Goal: Find specific page/section: Find specific page/section

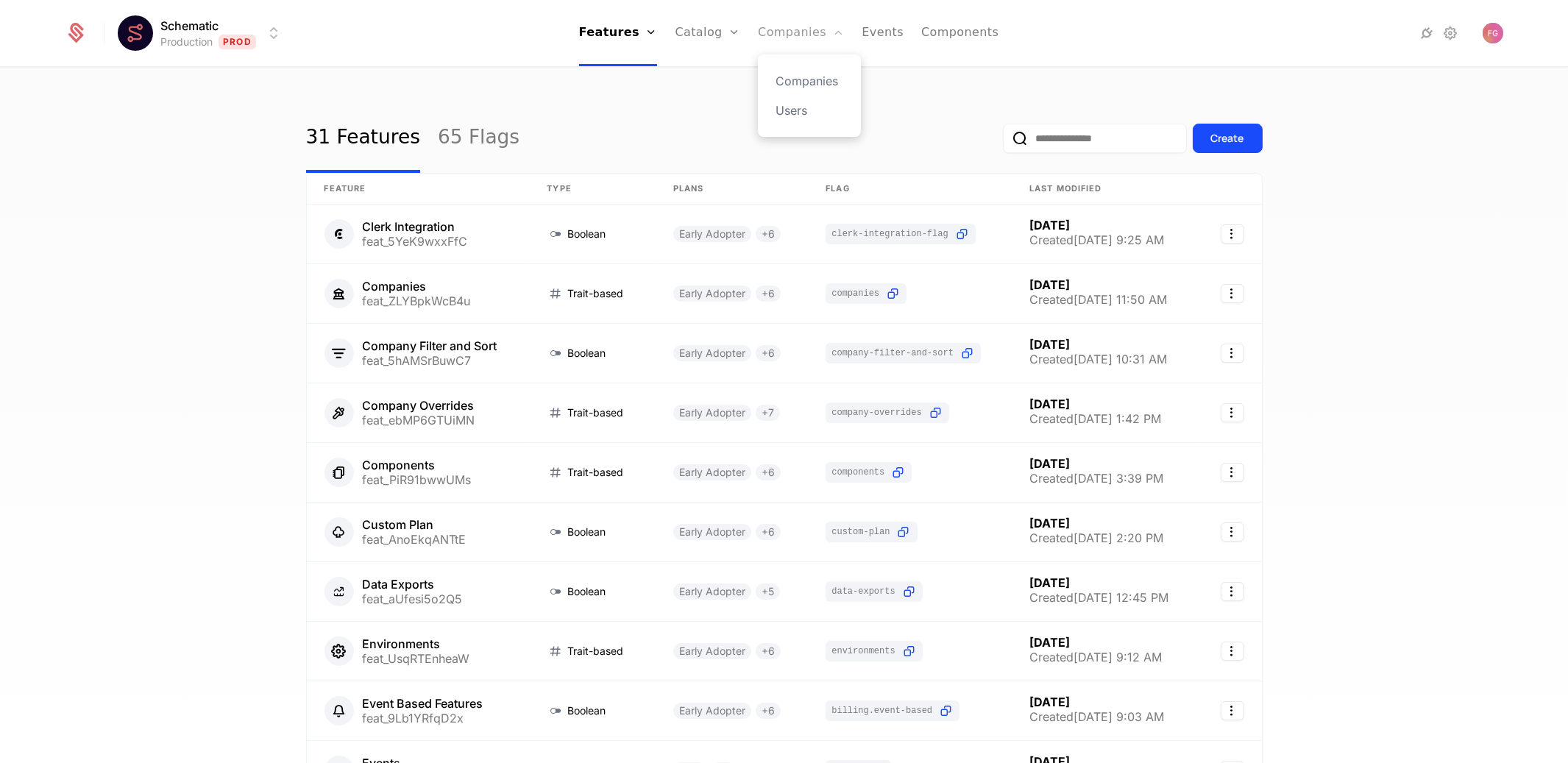
click at [797, 39] on link "Companies" at bounding box center [801, 33] width 86 height 67
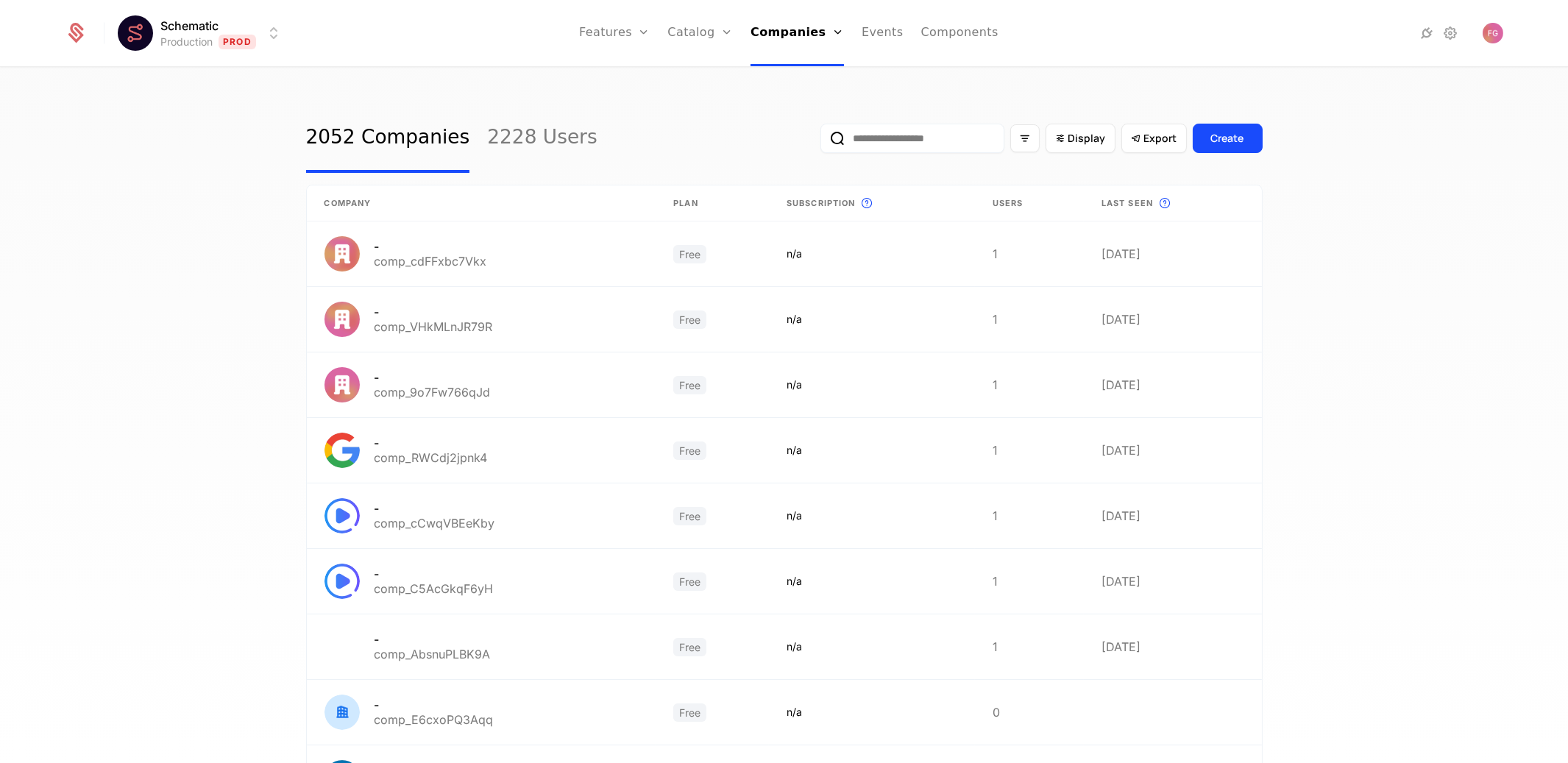
click at [899, 141] on input "email" at bounding box center [913, 139] width 184 height 29
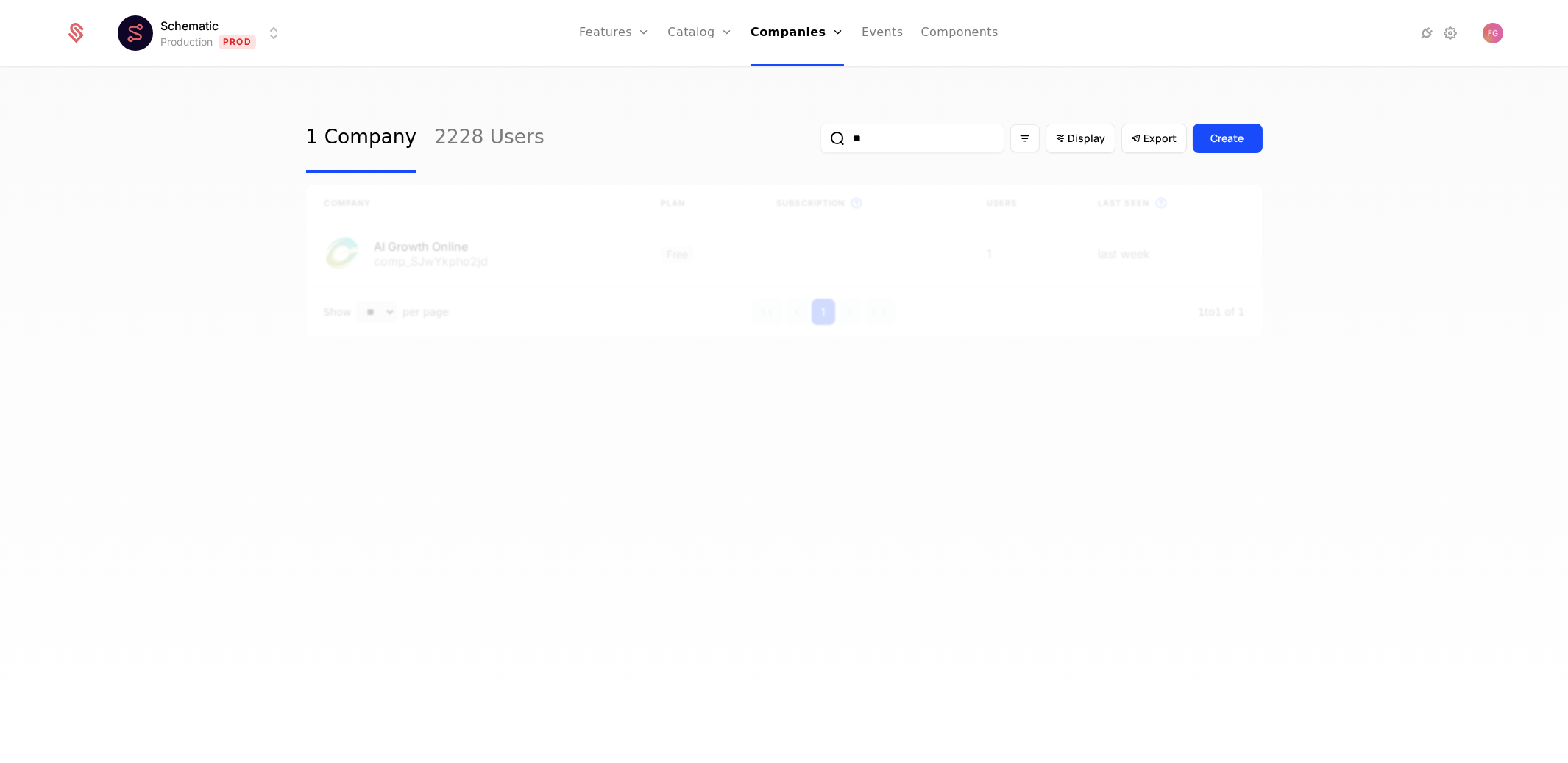
type input "*"
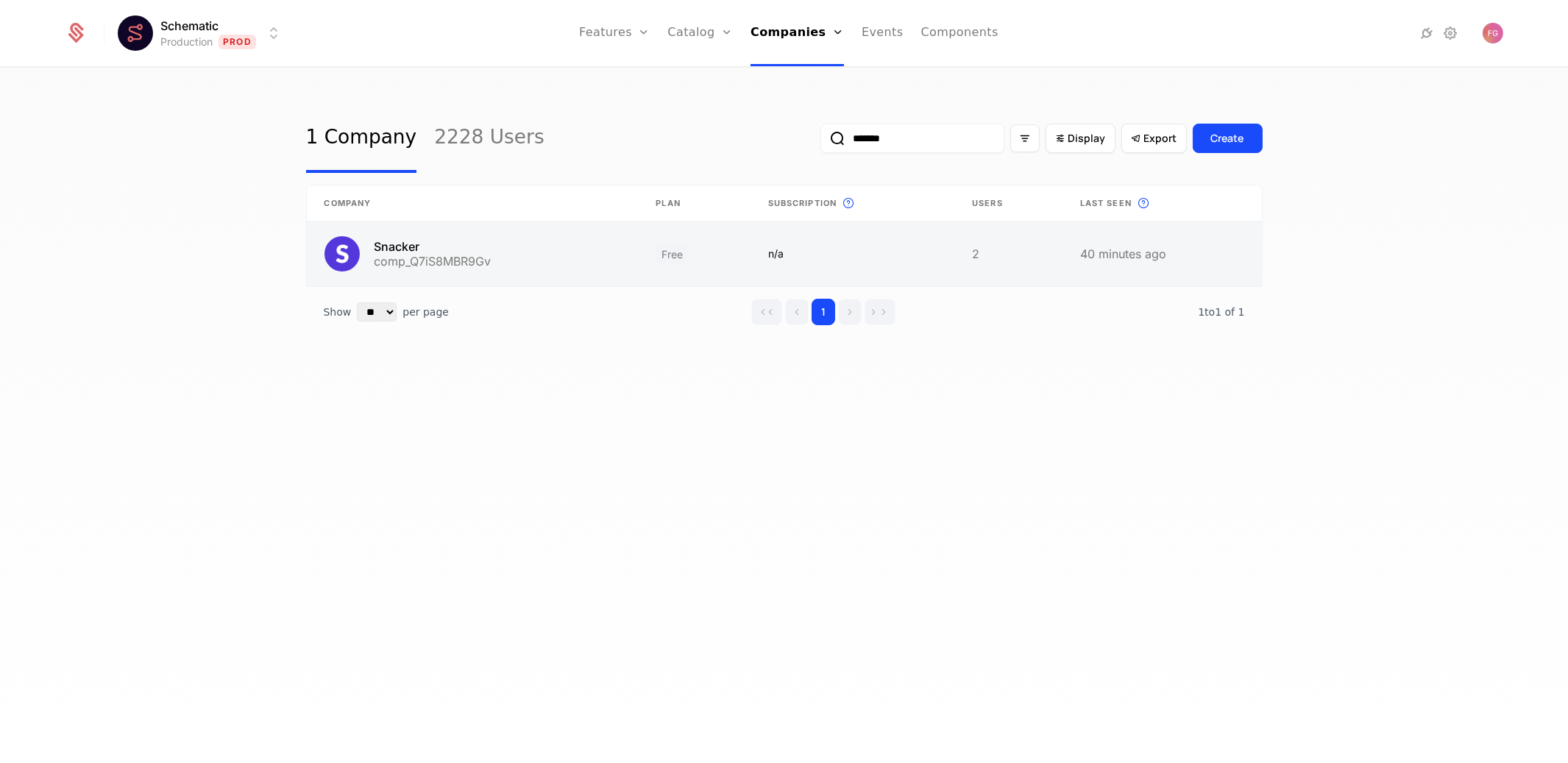
type input "*******"
click at [601, 261] on link at bounding box center [472, 254] width 332 height 65
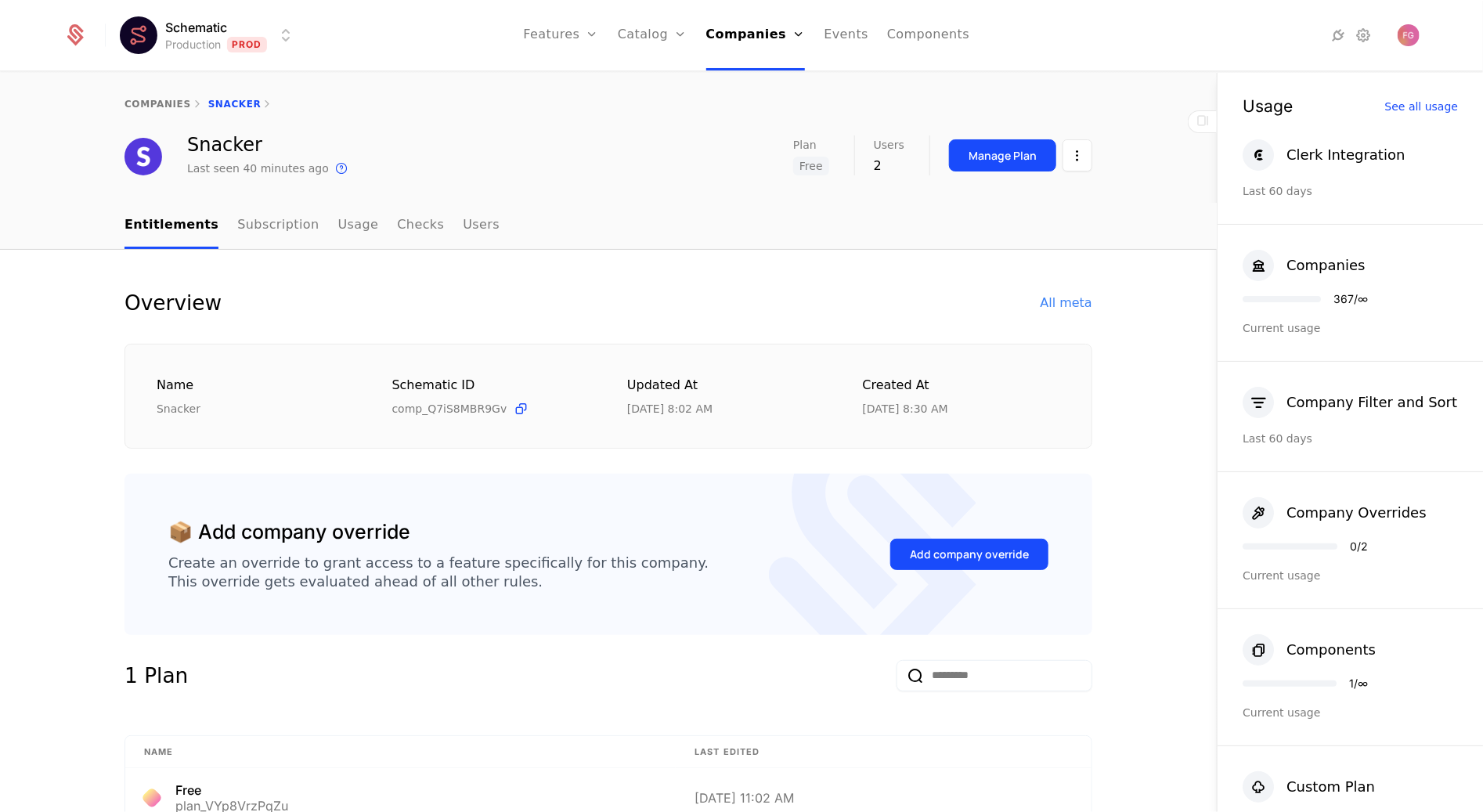
click at [308, 292] on div "Overview All meta" at bounding box center [608, 303] width 968 height 31
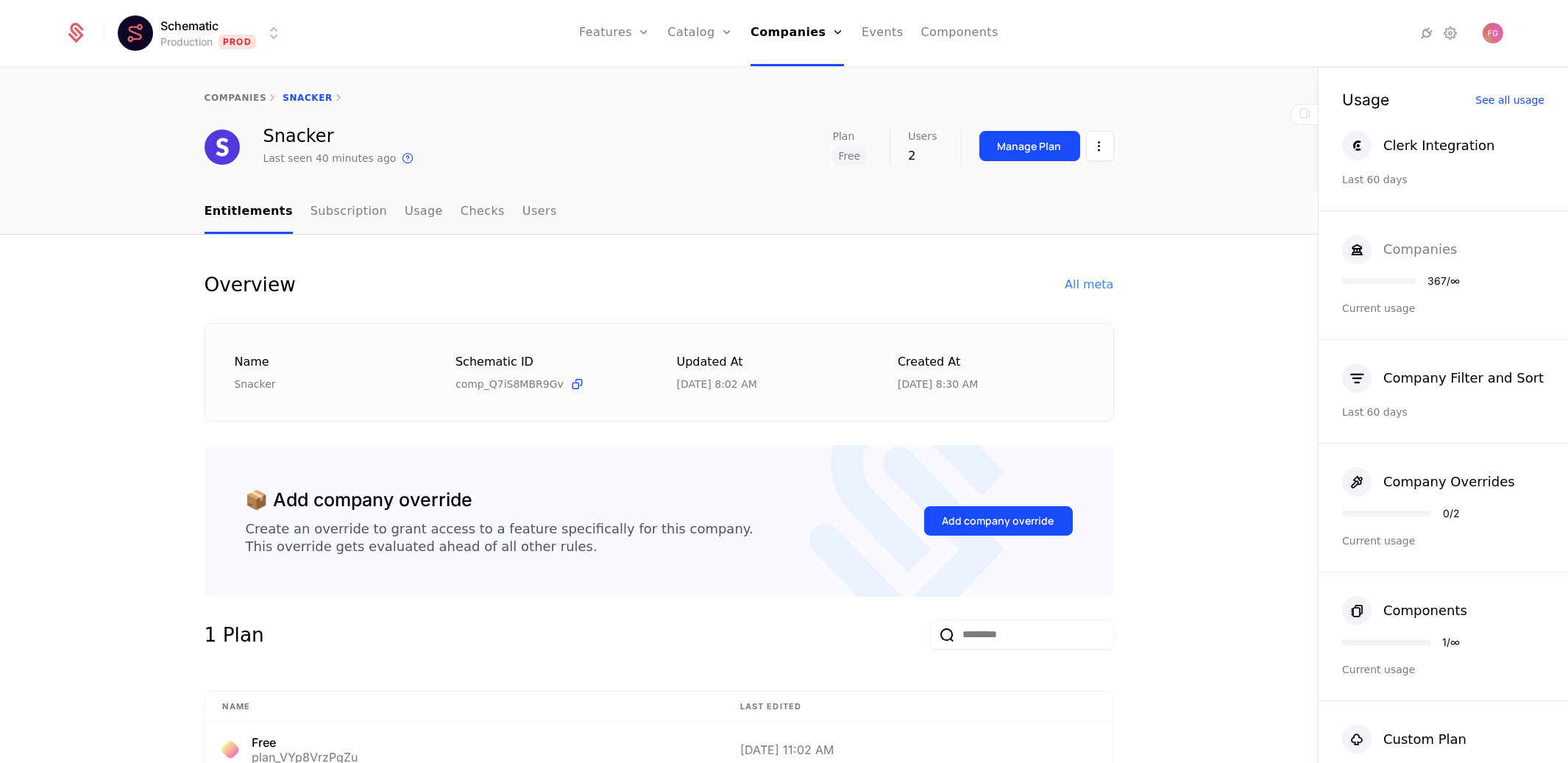
click at [1406, 248] on div "Companies" at bounding box center [1420, 249] width 74 height 21
click at [1074, 289] on div "All meta" at bounding box center [1089, 284] width 49 height 18
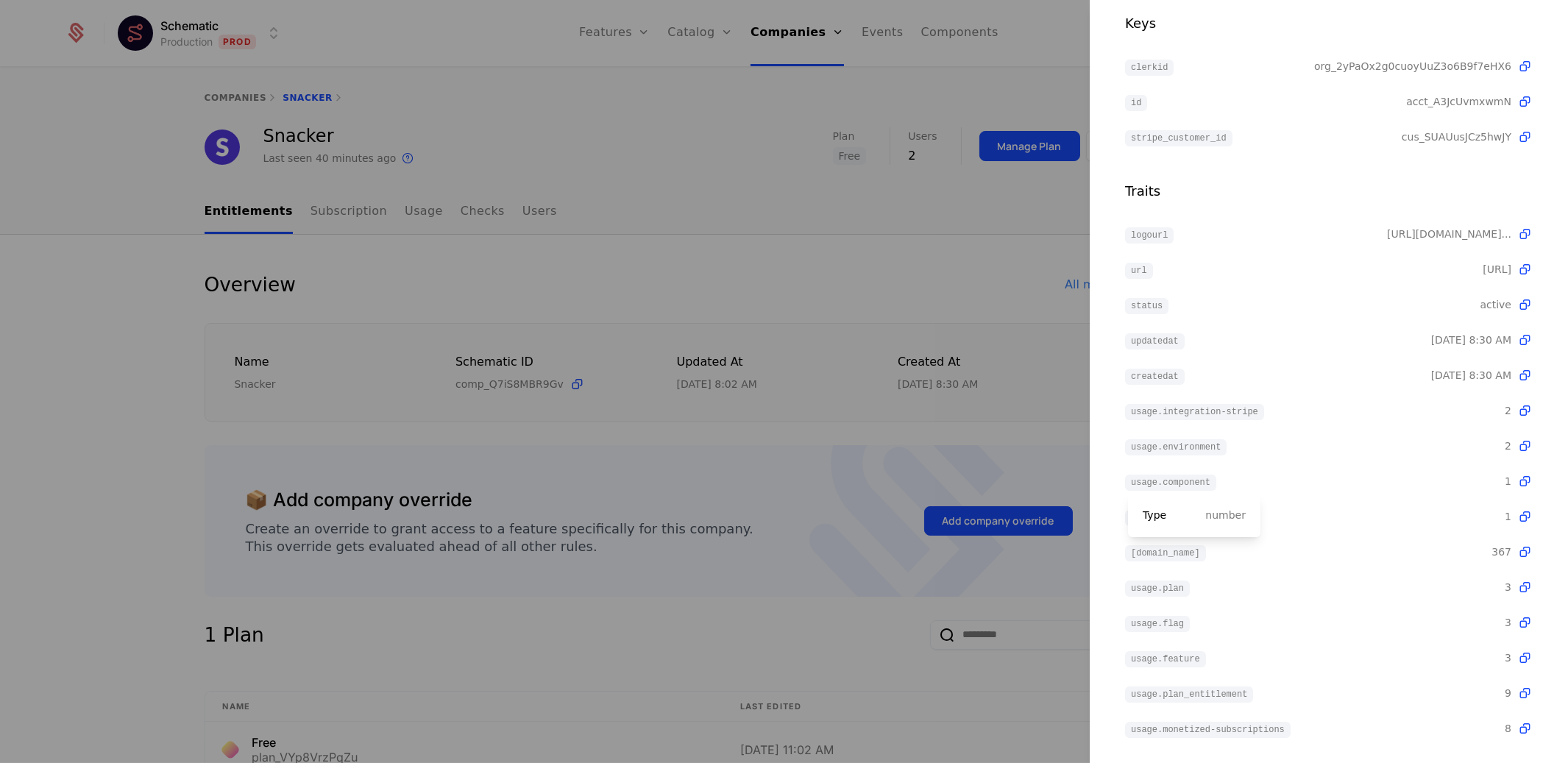
scroll to position [272, 0]
